Goal: Task Accomplishment & Management: Complete application form

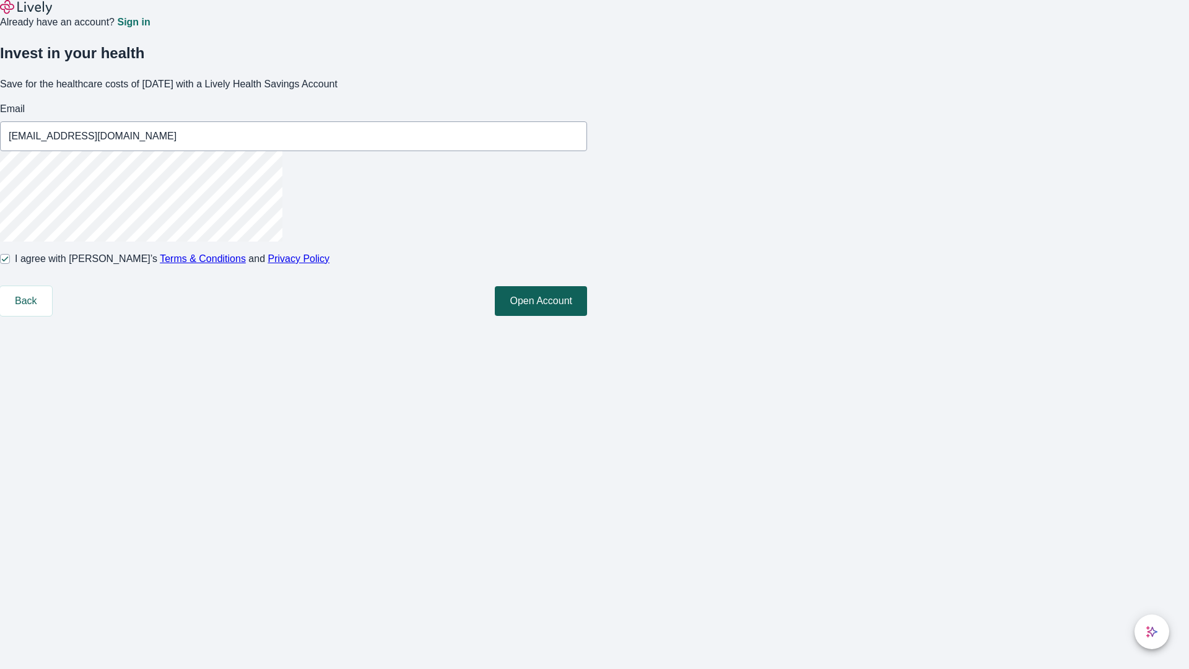
click at [587, 316] on button "Open Account" at bounding box center [541, 301] width 92 height 30
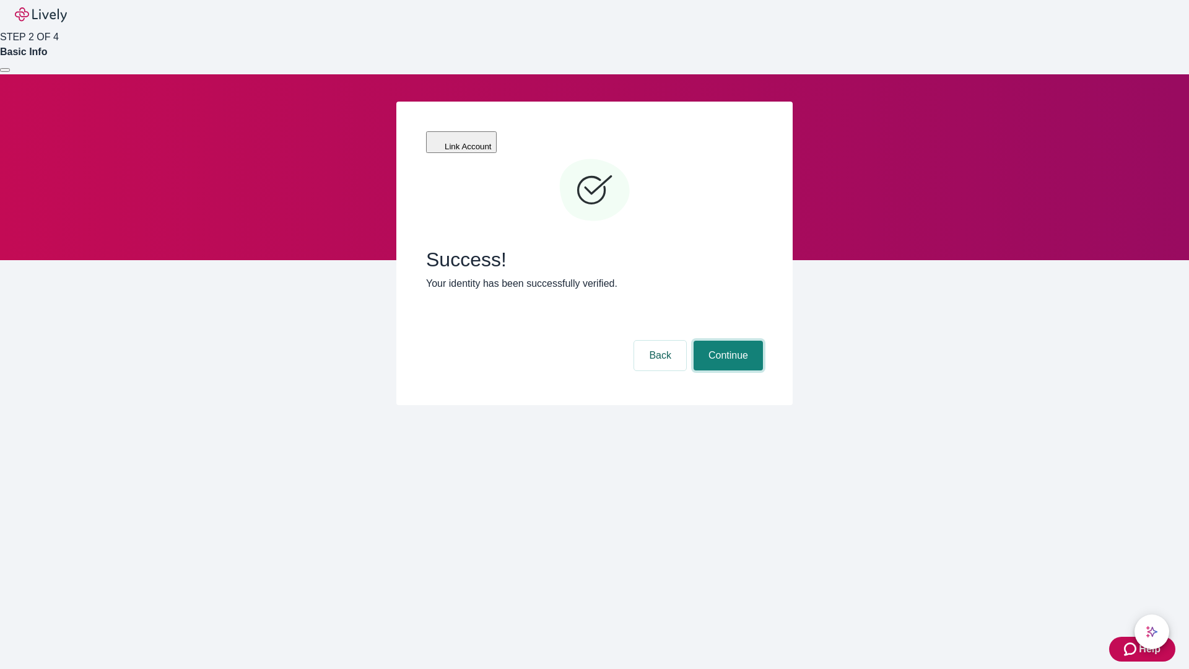
click at [727, 341] on button "Continue" at bounding box center [728, 356] width 69 height 30
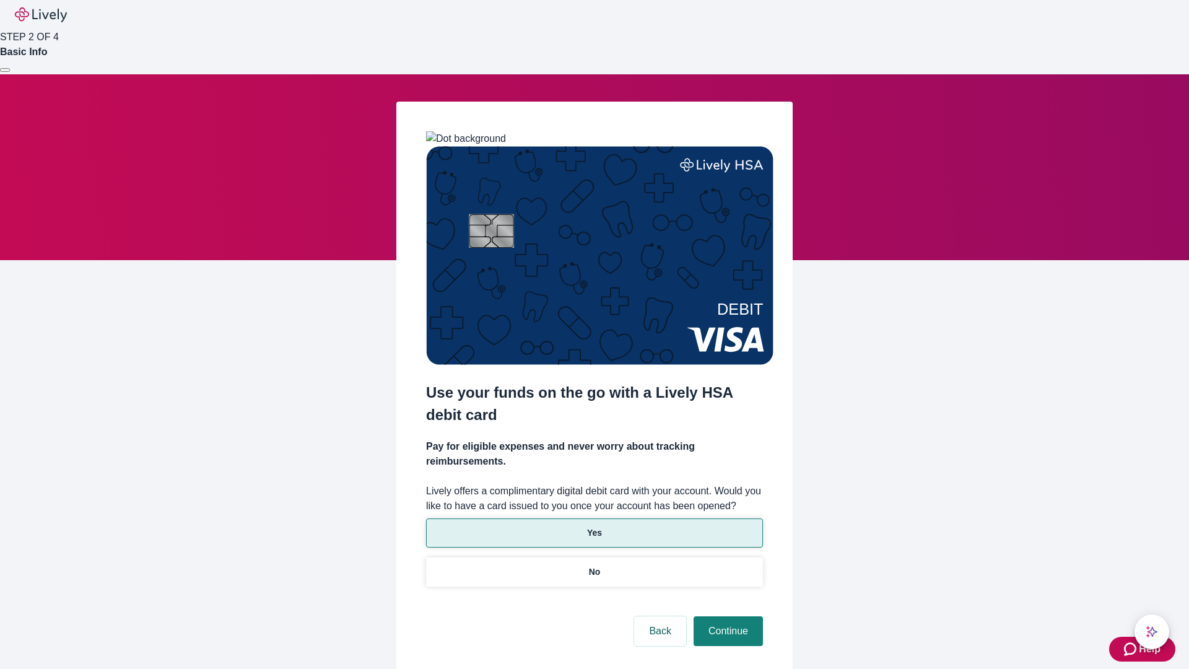
click at [594, 527] on p "Yes" at bounding box center [594, 533] width 15 height 13
click at [727, 616] on button "Continue" at bounding box center [728, 631] width 69 height 30
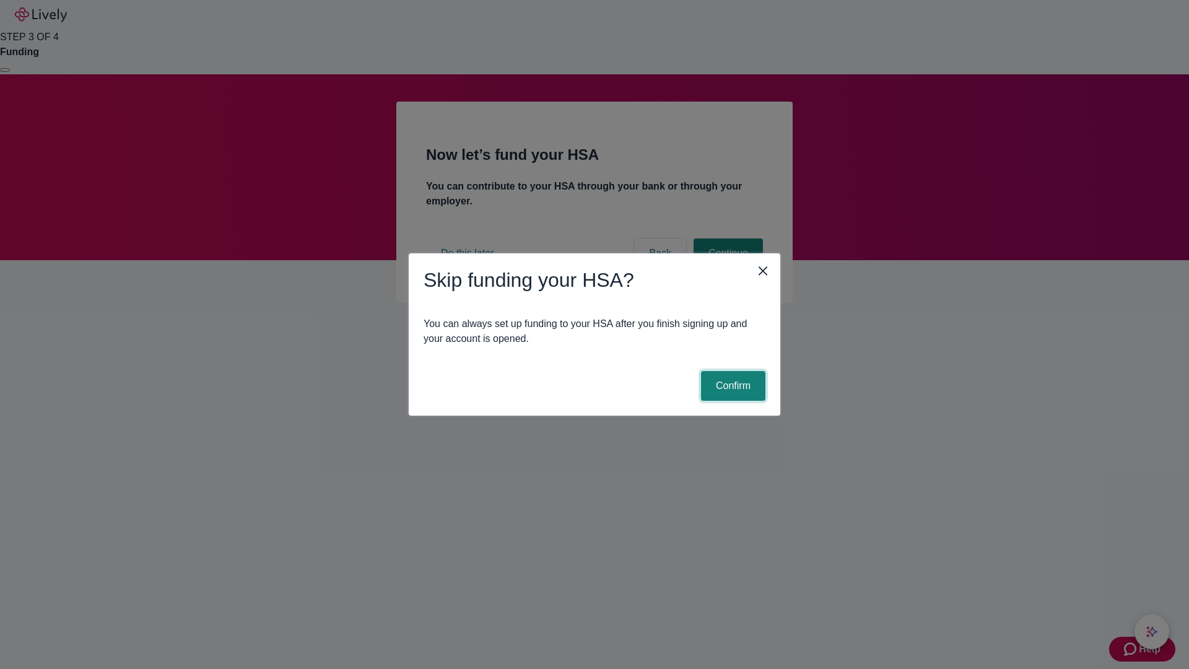
click at [732, 386] on button "Confirm" at bounding box center [733, 386] width 64 height 30
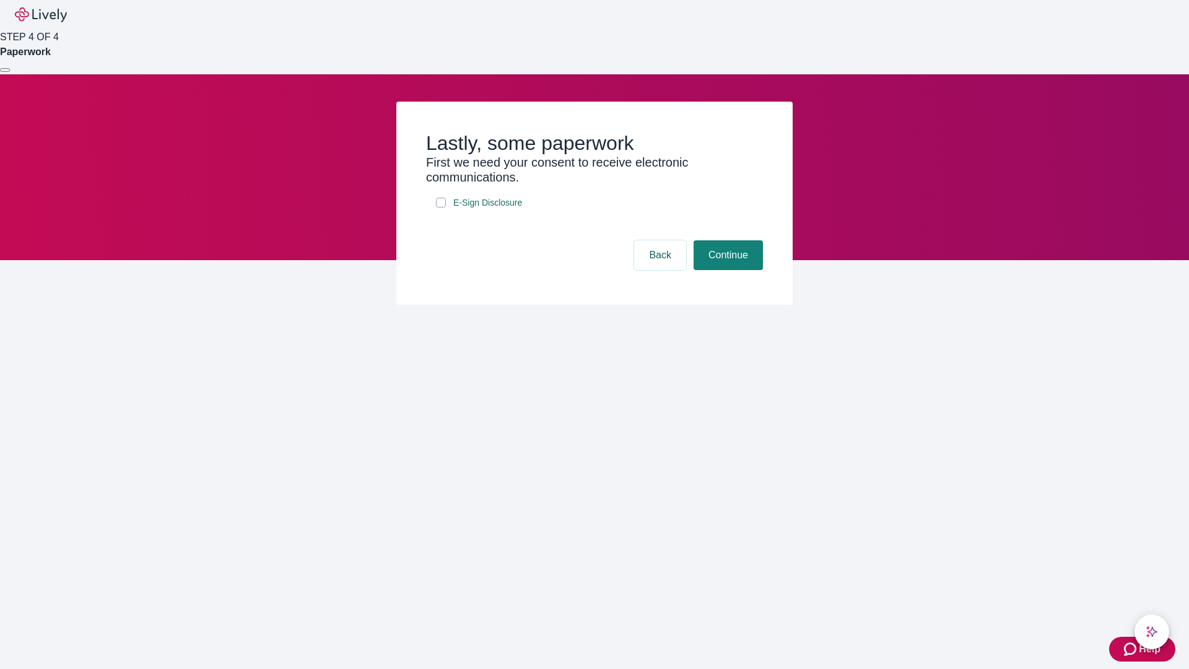
click at [441, 208] on input "E-Sign Disclosure" at bounding box center [441, 203] width 10 height 10
checkbox input "true"
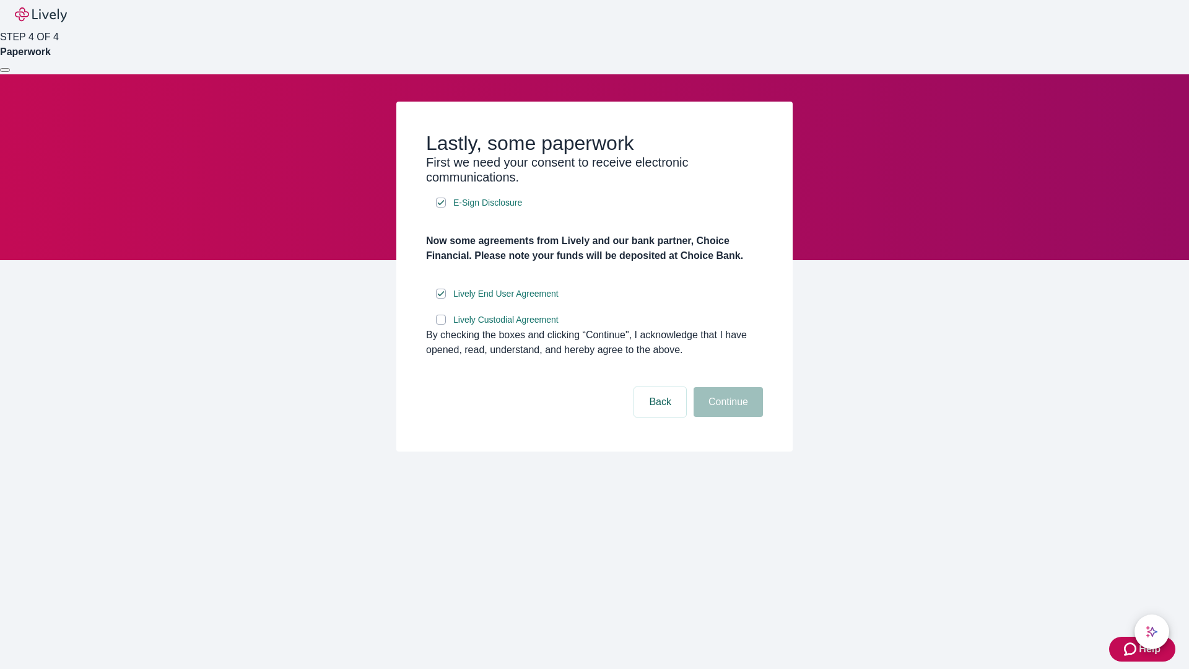
click at [441, 325] on input "Lively Custodial Agreement" at bounding box center [441, 320] width 10 height 10
checkbox input "true"
click at [727, 417] on button "Continue" at bounding box center [728, 402] width 69 height 30
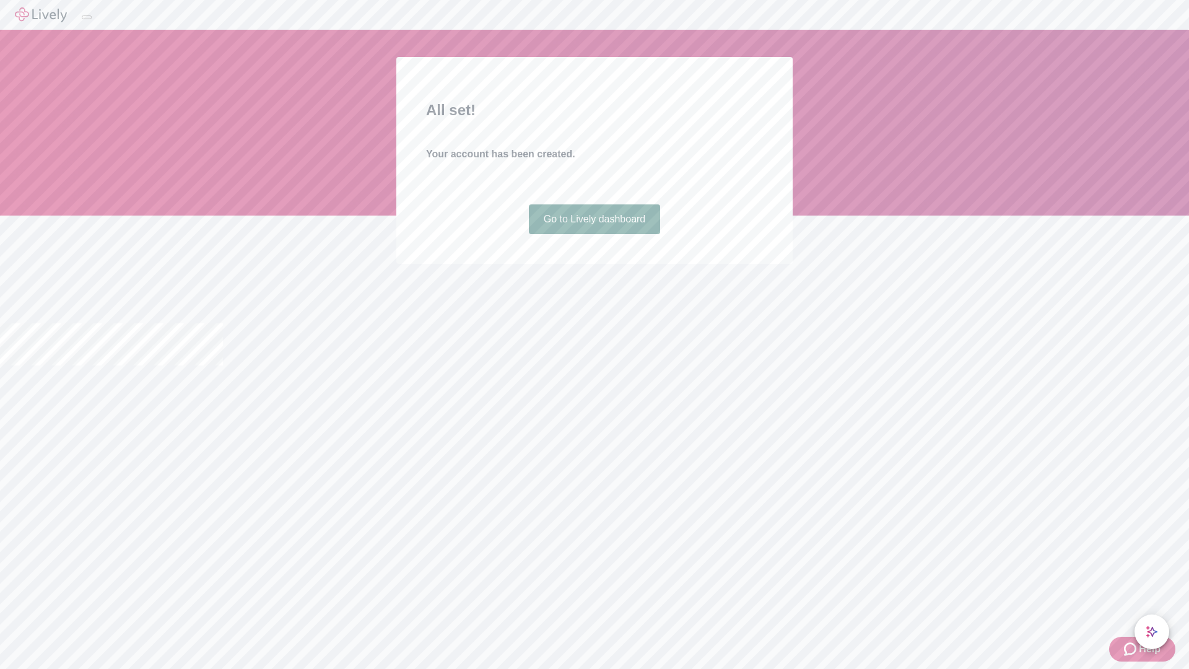
click at [594, 234] on link "Go to Lively dashboard" at bounding box center [595, 219] width 132 height 30
